Goal: Navigation & Orientation: Find specific page/section

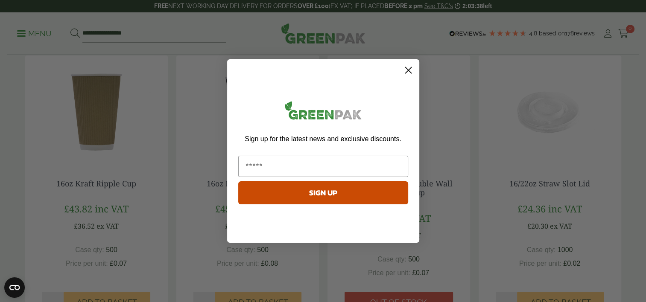
scroll to position [427, 0]
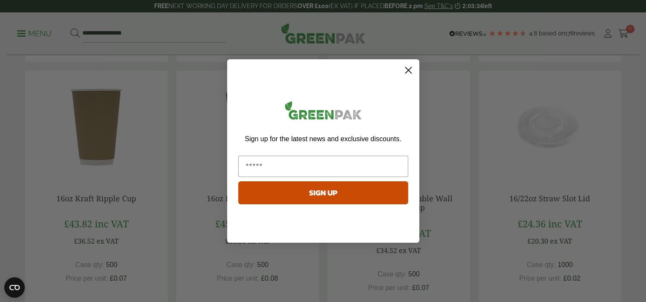
click at [410, 67] on circle "Close dialog" at bounding box center [408, 70] width 14 height 14
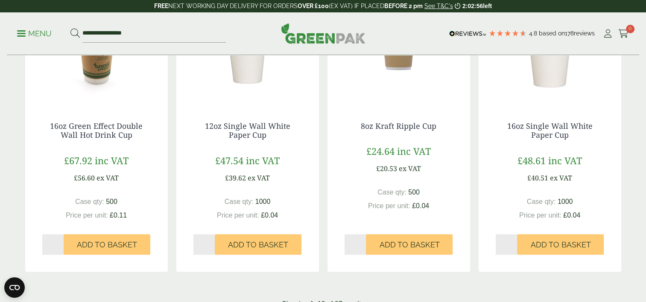
scroll to position [854, 0]
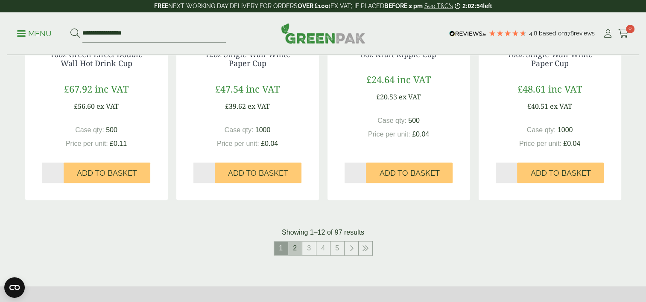
click at [293, 251] on link "2" at bounding box center [295, 249] width 14 height 14
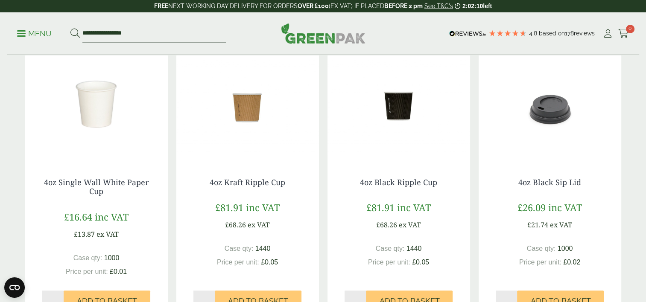
scroll to position [1024, 0]
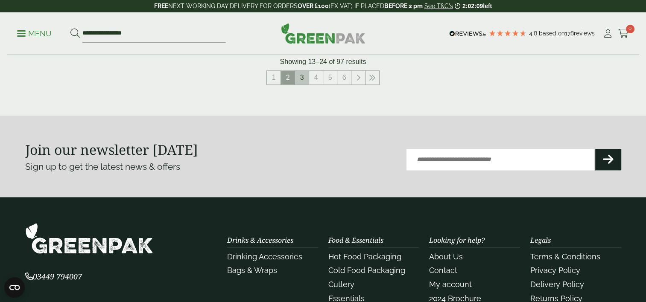
click at [305, 79] on link "3" at bounding box center [302, 78] width 14 height 14
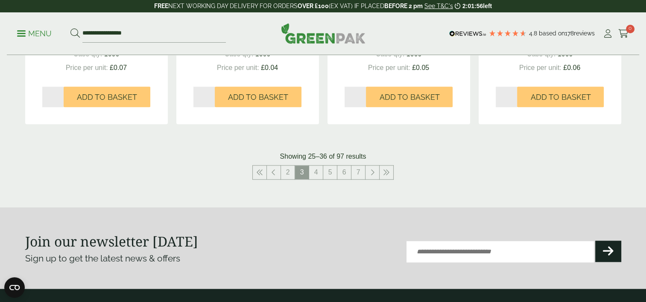
scroll to position [939, 0]
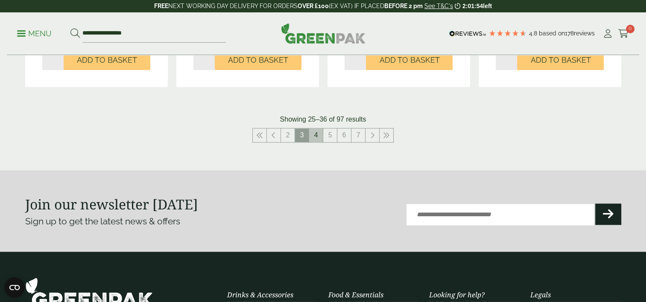
click at [312, 133] on link "4" at bounding box center [316, 135] width 14 height 14
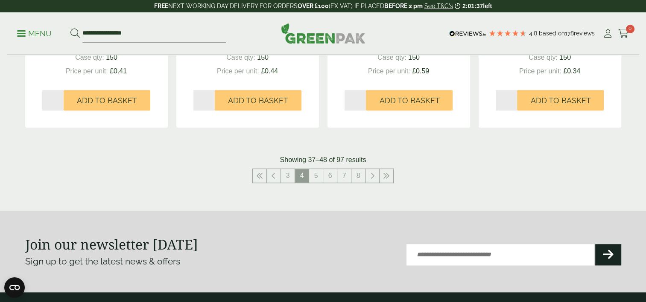
scroll to position [939, 0]
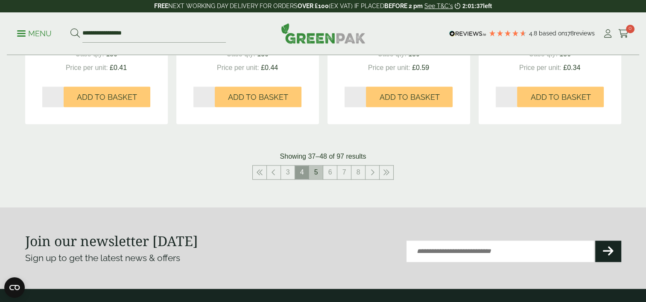
click at [313, 177] on link "5" at bounding box center [316, 173] width 14 height 14
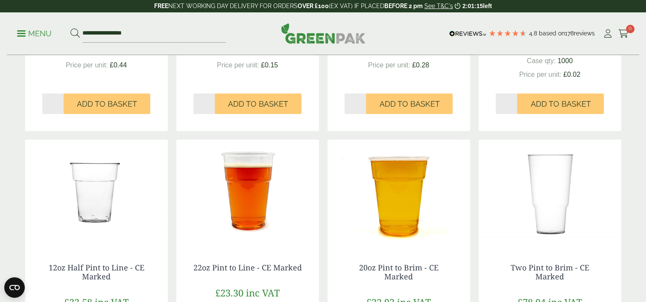
scroll to position [854, 0]
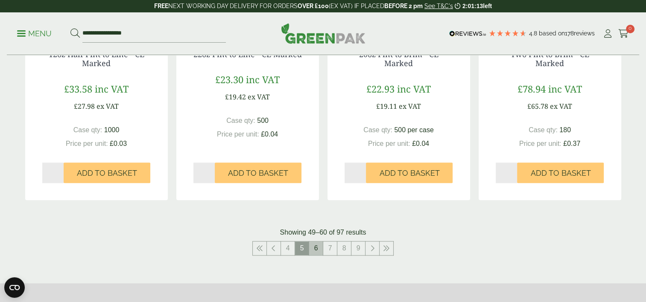
click at [311, 248] on link "6" at bounding box center [316, 249] width 14 height 14
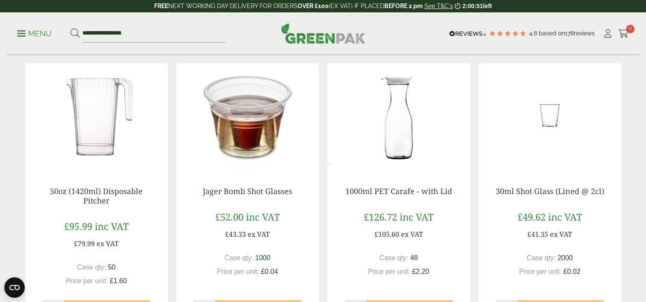
scroll to position [1024, 0]
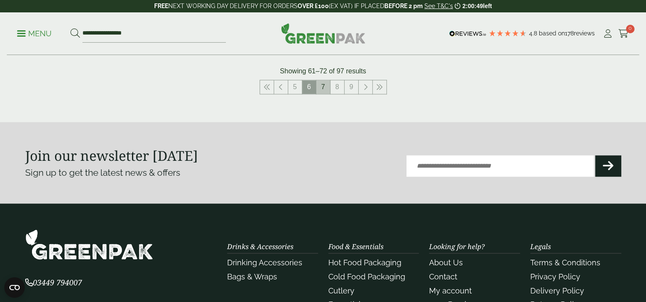
click at [326, 90] on link "7" at bounding box center [323, 87] width 14 height 14
